Goal: Answer question/provide support

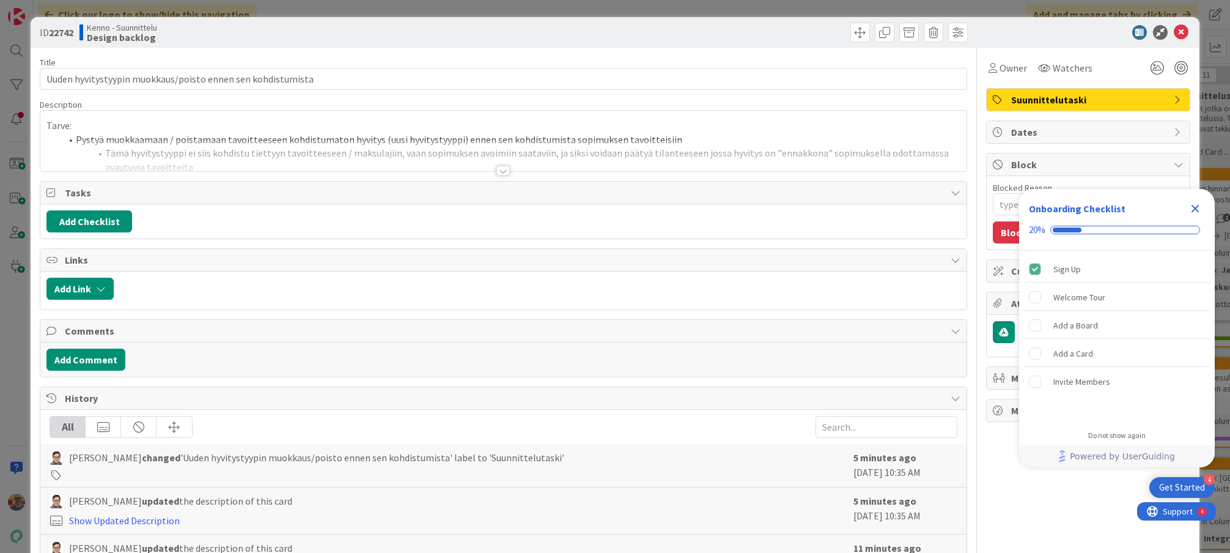
type textarea "x"
click at [383, 152] on div at bounding box center [502, 155] width 925 height 31
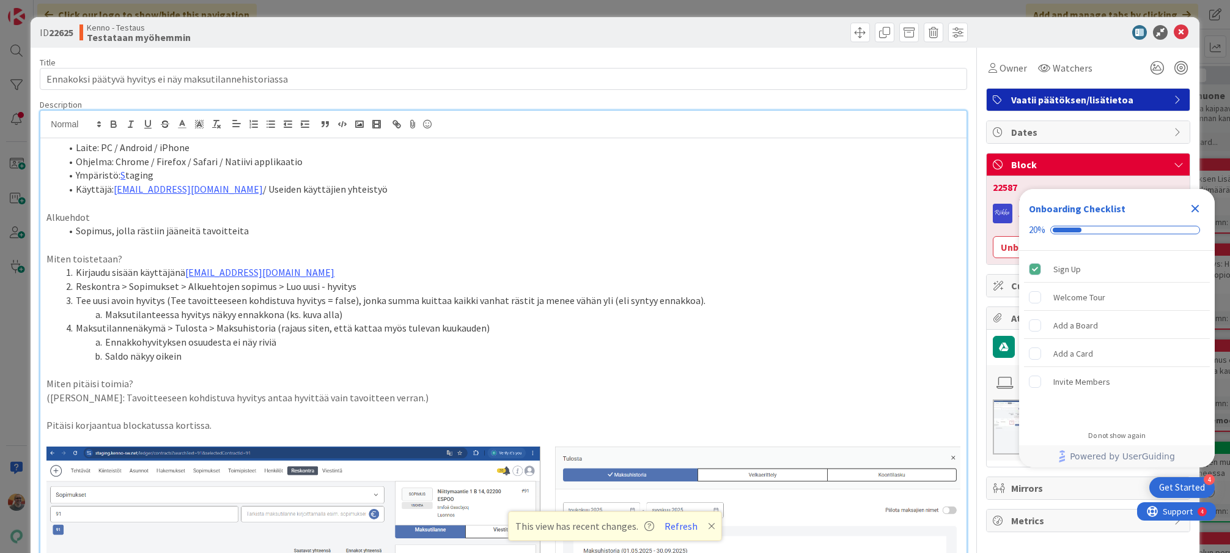
scroll to position [202, 0]
